Goal: Transaction & Acquisition: Book appointment/travel/reservation

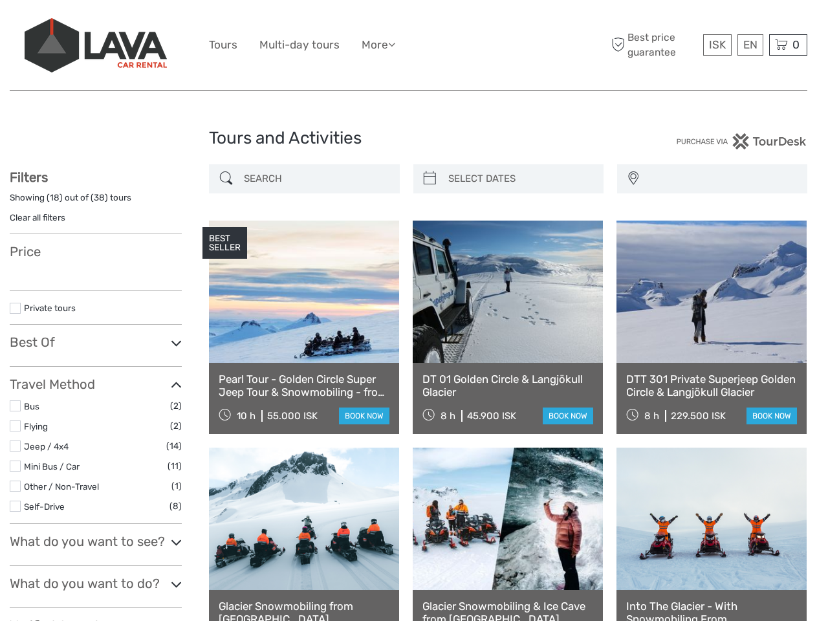
select select
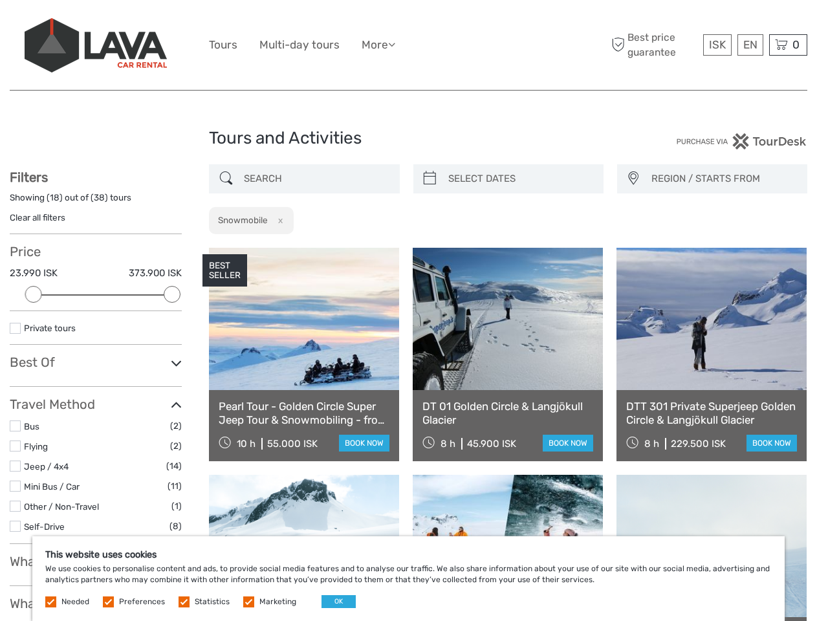
click at [408, 45] on ul "Tours Multi-day tours More Food & drink Travel Articles Back to [GEOGRAPHIC_DAT…" at bounding box center [312, 45] width 206 height 19
click at [380, 45] on link "More" at bounding box center [379, 45] width 34 height 19
click at [395, 44] on icon at bounding box center [391, 44] width 7 height 11
click at [717, 45] on span "ISK" at bounding box center [717, 44] width 17 height 13
click at [750, 45] on div "EN English Español Deutsch" at bounding box center [750, 44] width 26 height 21
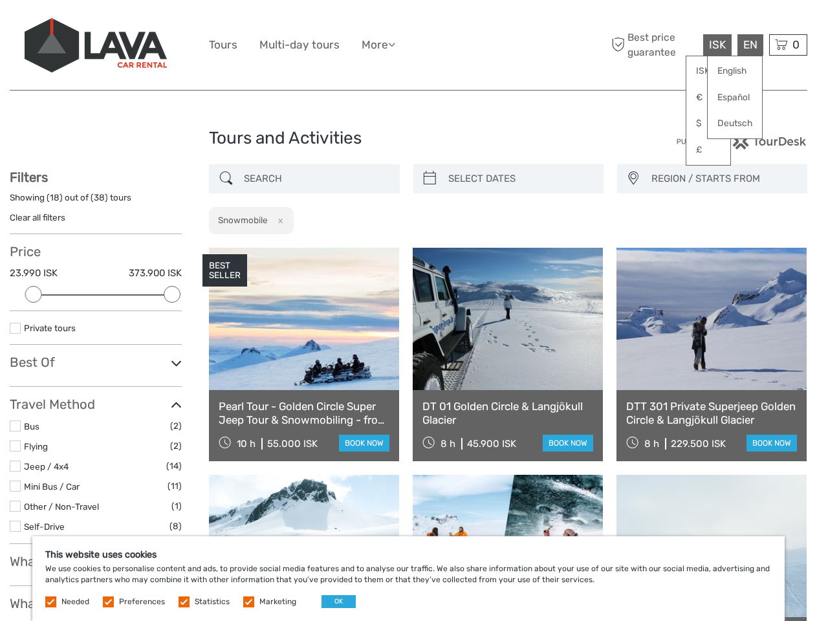
click at [788, 45] on div "0 Items Total 0 ISK Checkout The shopping cart is empty." at bounding box center [788, 44] width 38 height 21
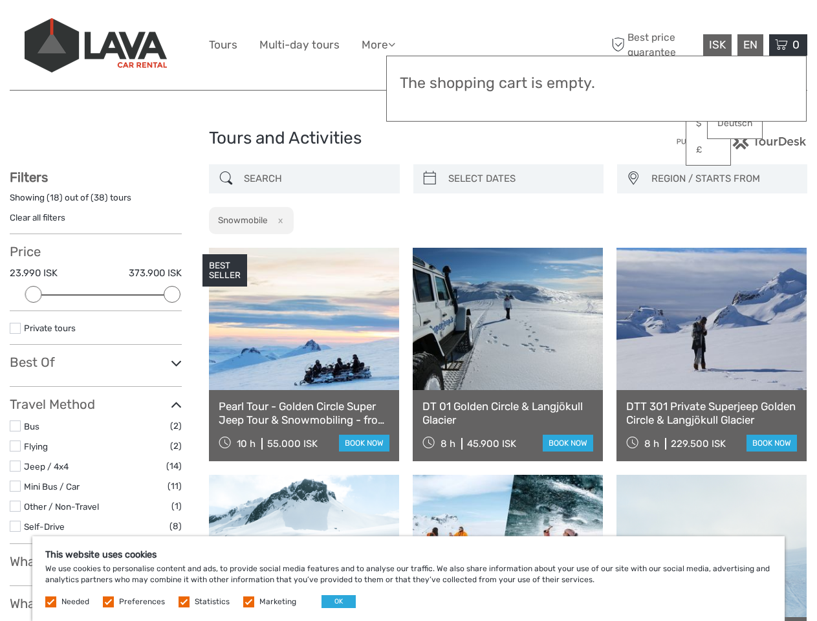
click at [34, 294] on div at bounding box center [33, 294] width 17 height 17
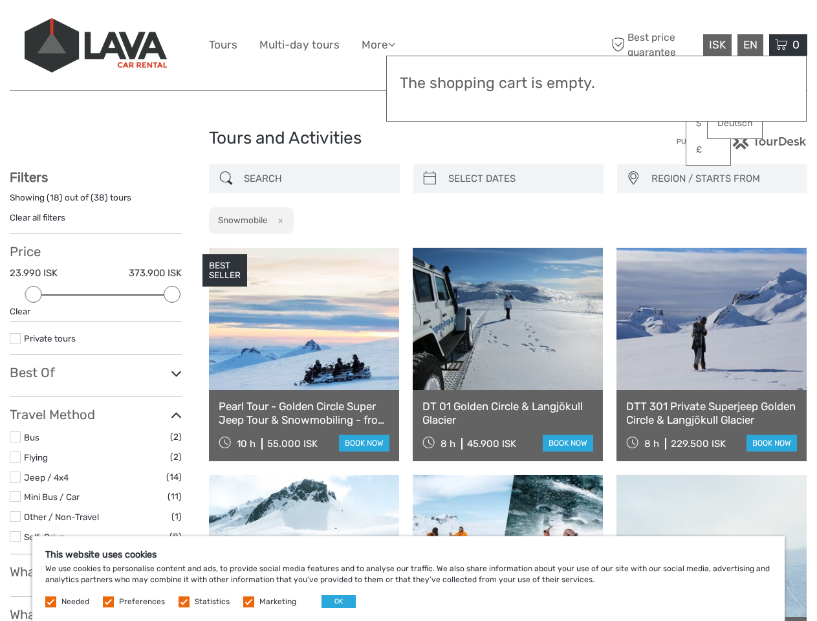
click at [172, 294] on div "Filters Showing ( 18 ) out of ( 38 ) tours Clear all filters Price 23.990 ISK 3…" at bounding box center [96, 547] width 172 height 756
click at [430, 248] on link at bounding box center [508, 319] width 190 height 142
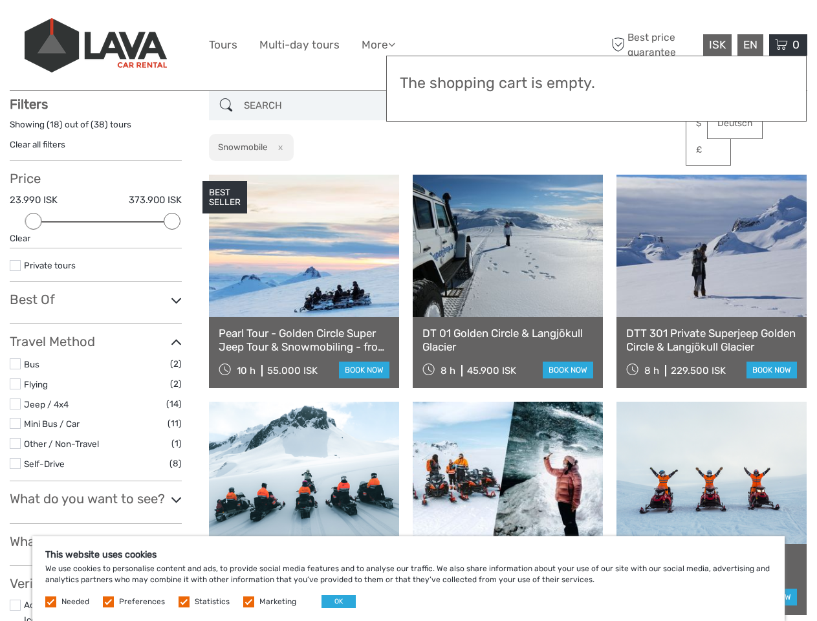
click at [519, 179] on link at bounding box center [508, 246] width 190 height 142
